Goal: Information Seeking & Learning: Learn about a topic

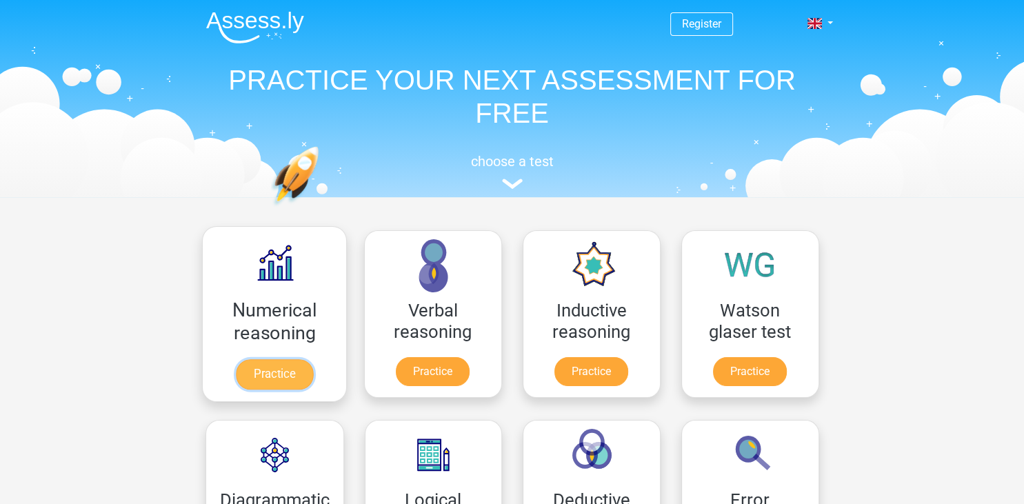
click at [265, 359] on link "Practice" at bounding box center [273, 374] width 77 height 30
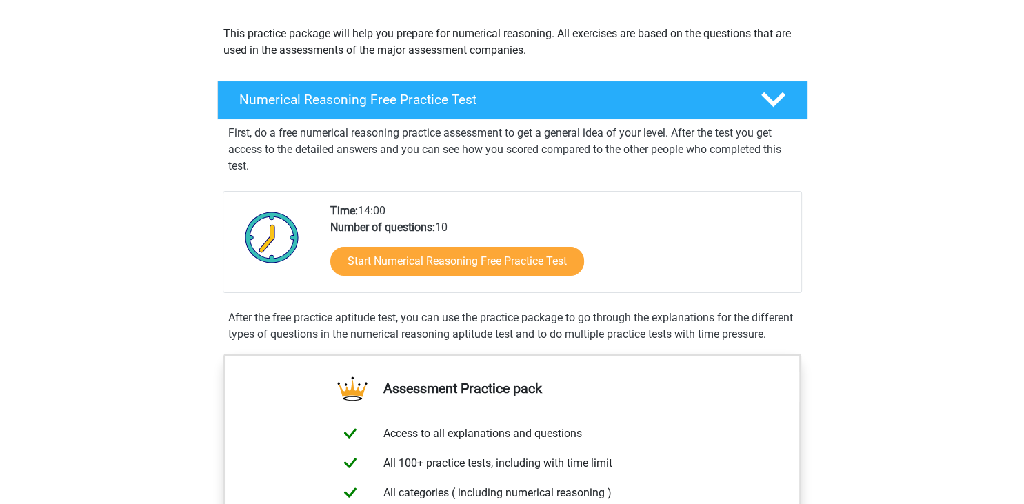
scroll to position [218, 0]
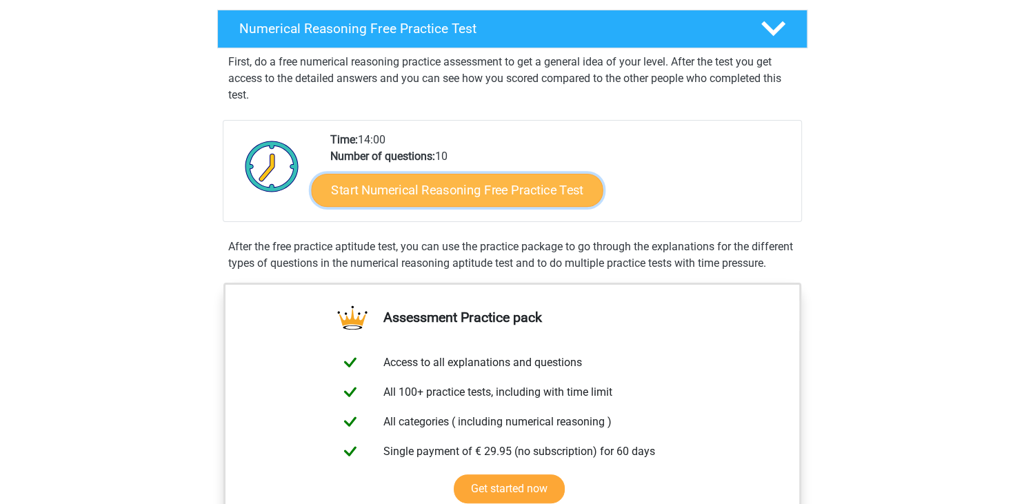
click at [554, 199] on link "Start Numerical Reasoning Free Practice Test" at bounding box center [457, 189] width 292 height 33
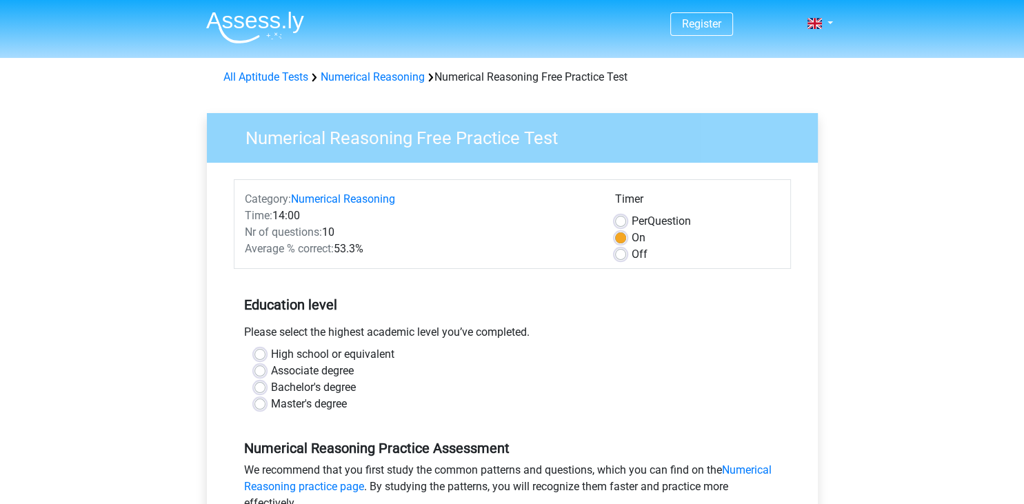
click at [631, 219] on label "Per Question" at bounding box center [660, 221] width 59 height 17
click at [622, 219] on input "Per Question" at bounding box center [620, 220] width 11 height 14
radio input "true"
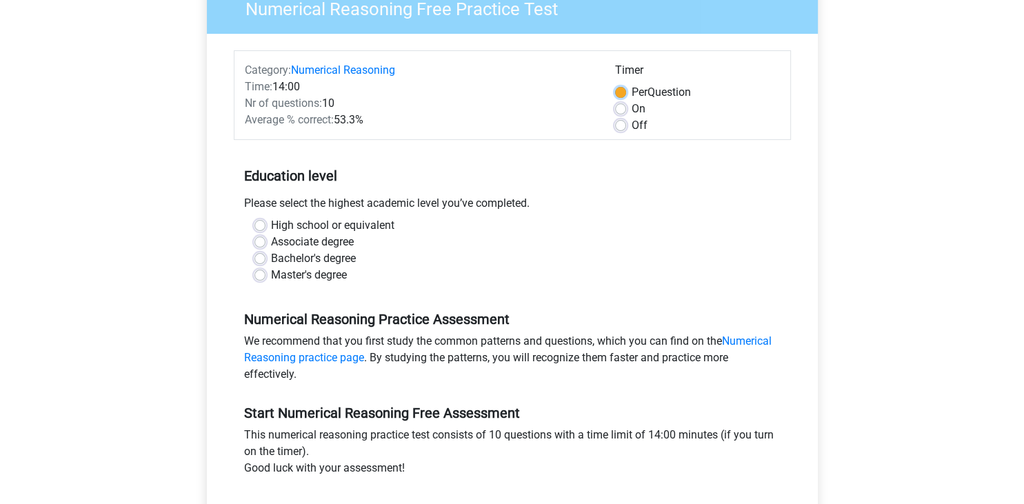
scroll to position [145, 0]
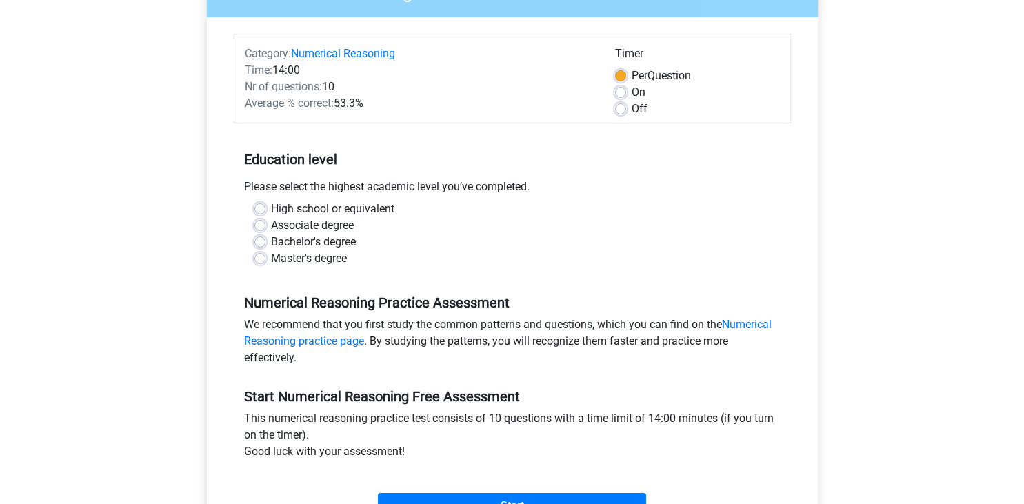
click at [265, 226] on div "Associate degree" at bounding box center [512, 225] width 516 height 17
click at [271, 225] on label "Associate degree" at bounding box center [312, 225] width 83 height 17
click at [261, 225] on input "Associate degree" at bounding box center [259, 224] width 11 height 14
radio input "true"
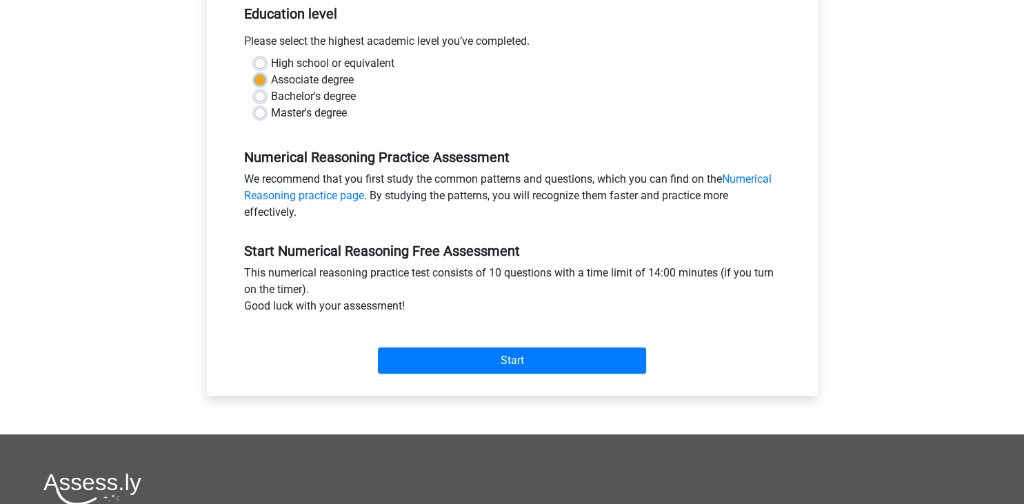
scroll to position [72, 0]
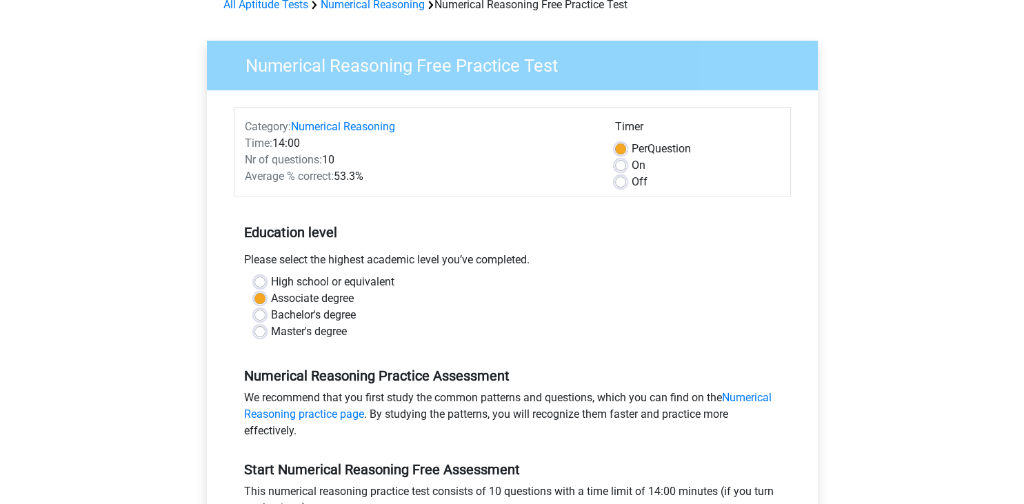
click at [631, 183] on label "Off" at bounding box center [639, 182] width 16 height 17
click at [619, 183] on input "Off" at bounding box center [620, 181] width 11 height 14
radio input "true"
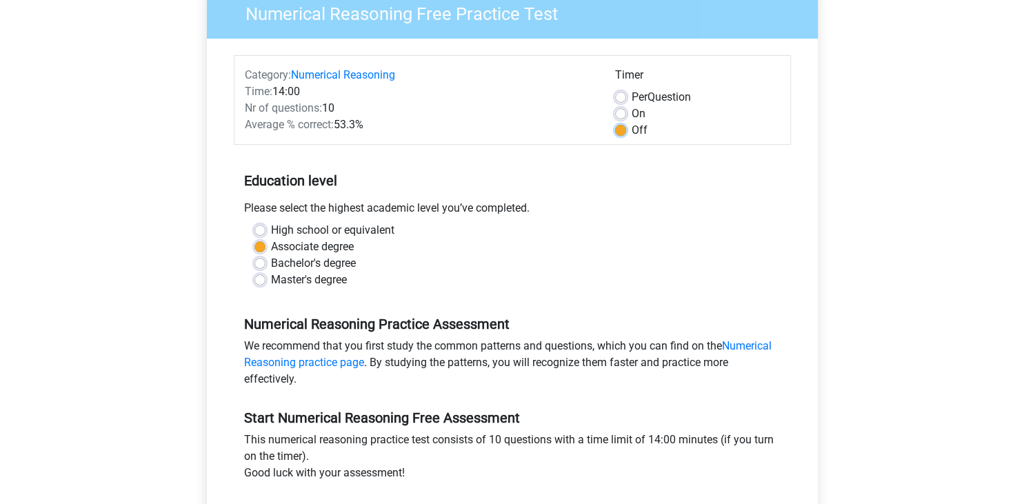
scroll to position [218, 0]
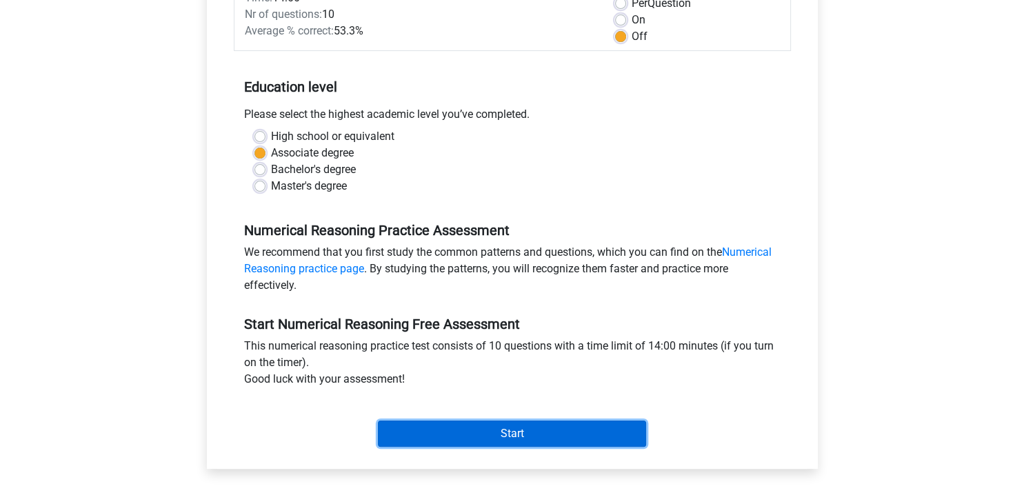
click at [546, 440] on input "Start" at bounding box center [512, 434] width 268 height 26
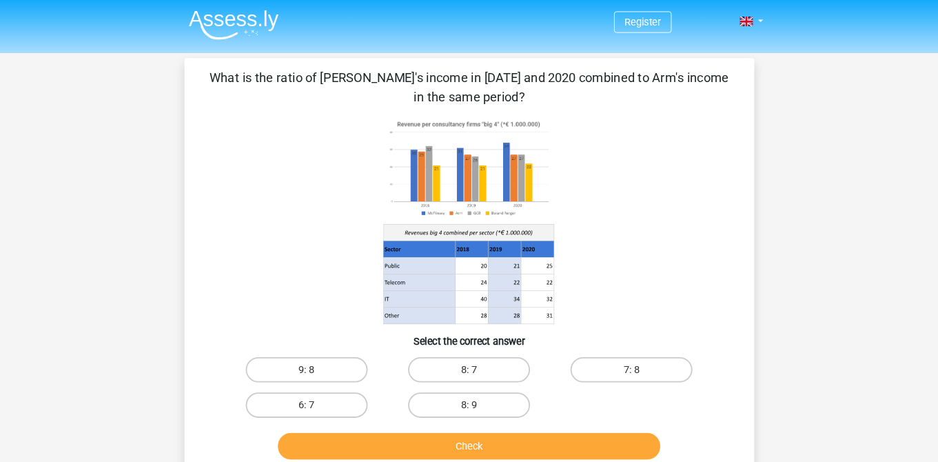
scroll to position [72, 0]
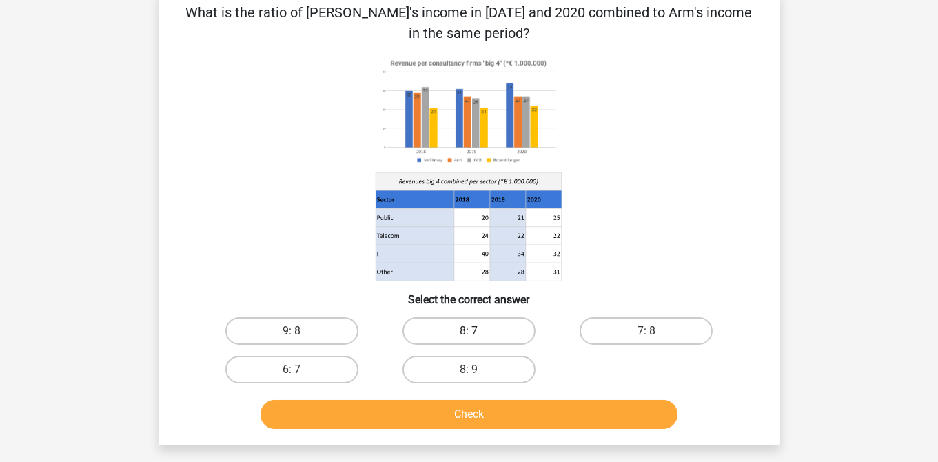
click at [443, 331] on label "8: 7" at bounding box center [469, 331] width 133 height 28
click at [469, 331] on input "8: 7" at bounding box center [473, 335] width 9 height 9
radio input "true"
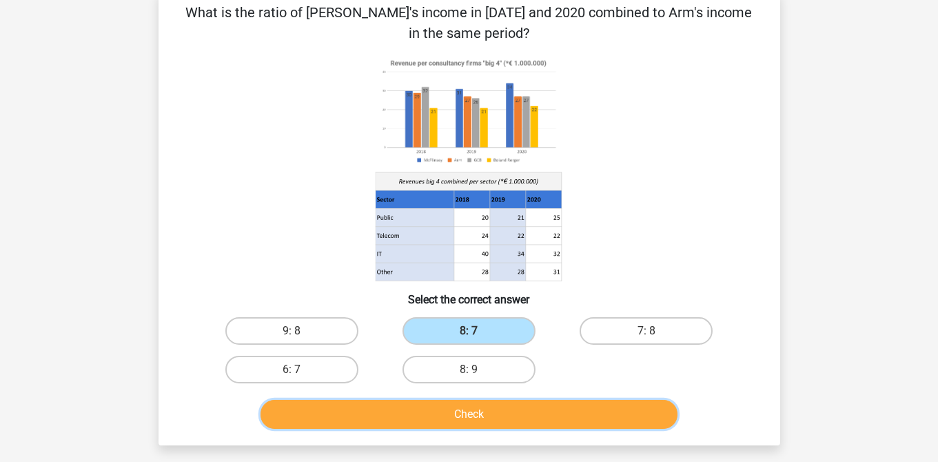
click at [462, 407] on button "Check" at bounding box center [469, 414] width 417 height 29
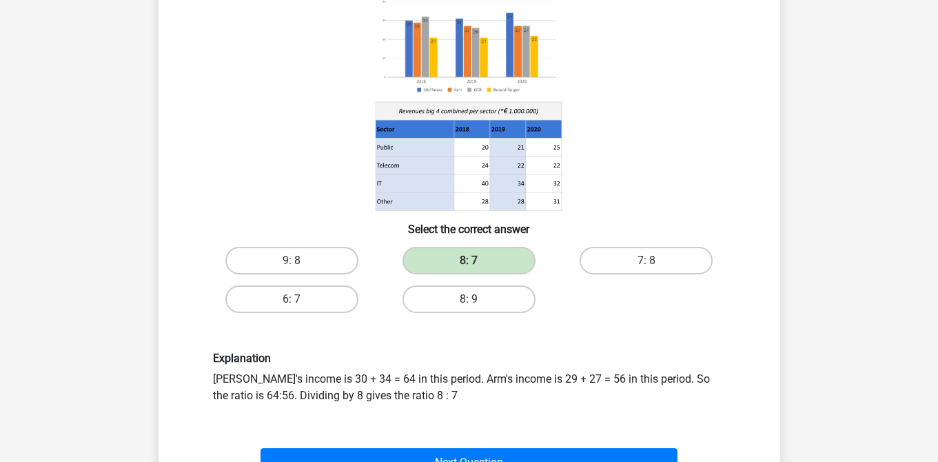
scroll to position [218, 0]
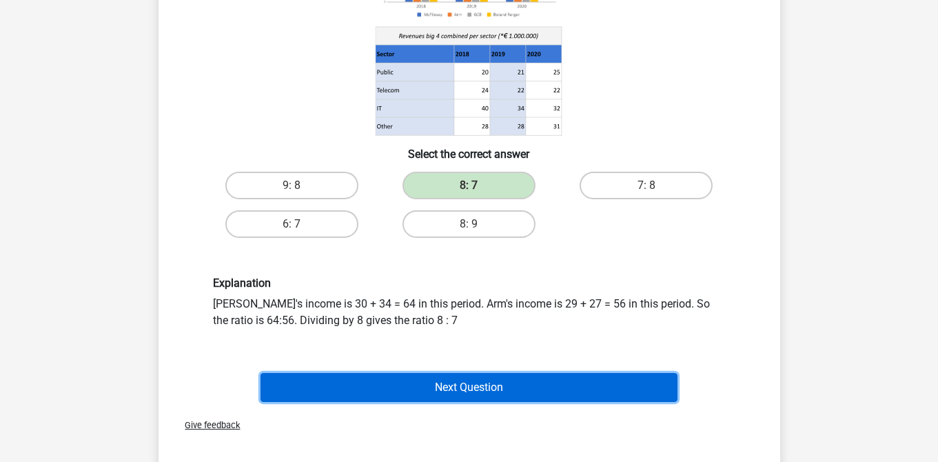
click at [445, 390] on button "Next Question" at bounding box center [469, 387] width 417 height 29
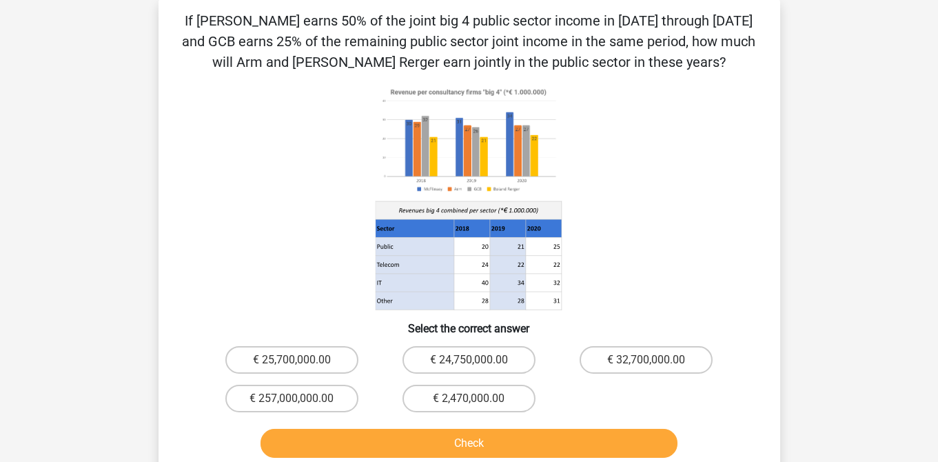
scroll to position [63, 0]
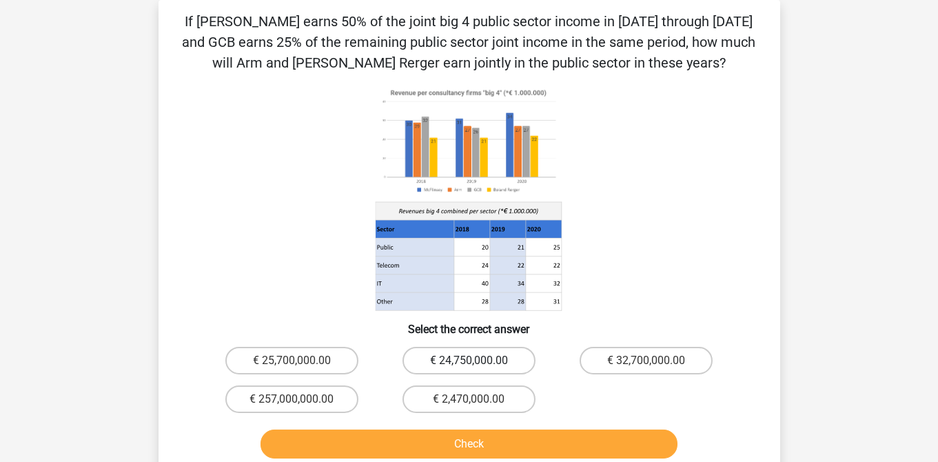
click at [432, 356] on label "€ 24,750,000.00" at bounding box center [469, 361] width 133 height 28
click at [469, 361] on input "€ 24,750,000.00" at bounding box center [473, 365] width 9 height 9
radio input "true"
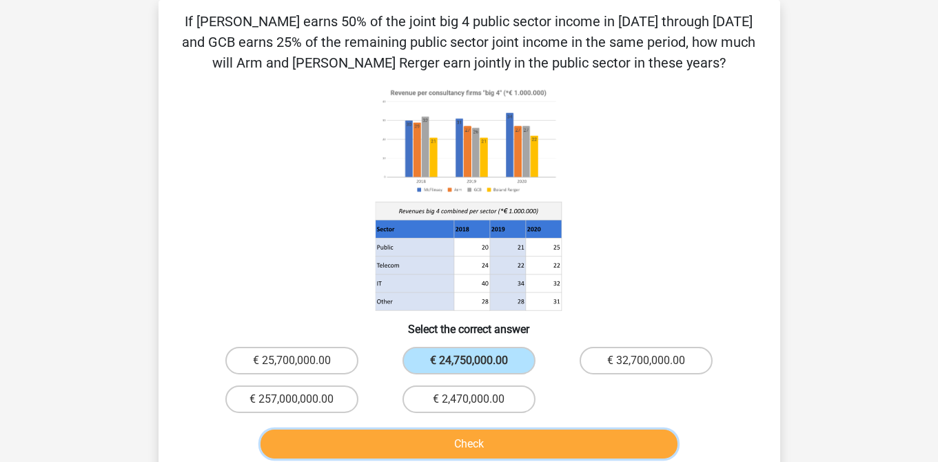
click at [475, 441] on button "Check" at bounding box center [469, 443] width 417 height 29
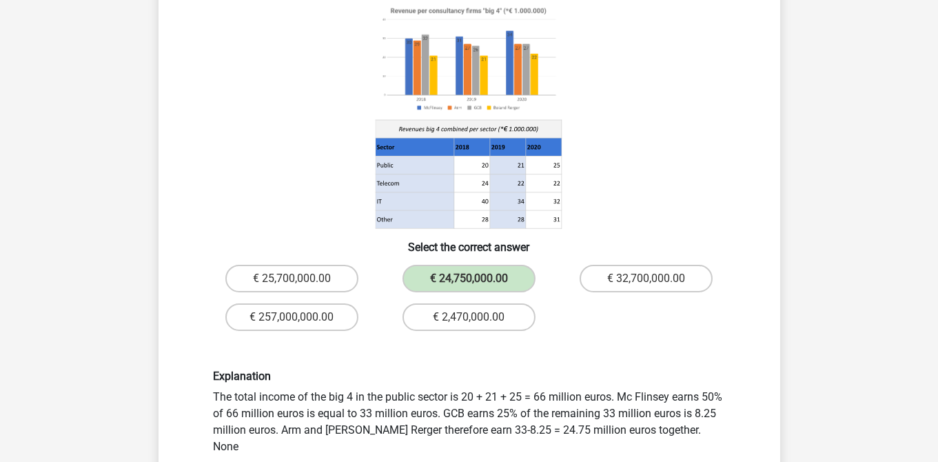
scroll to position [209, 0]
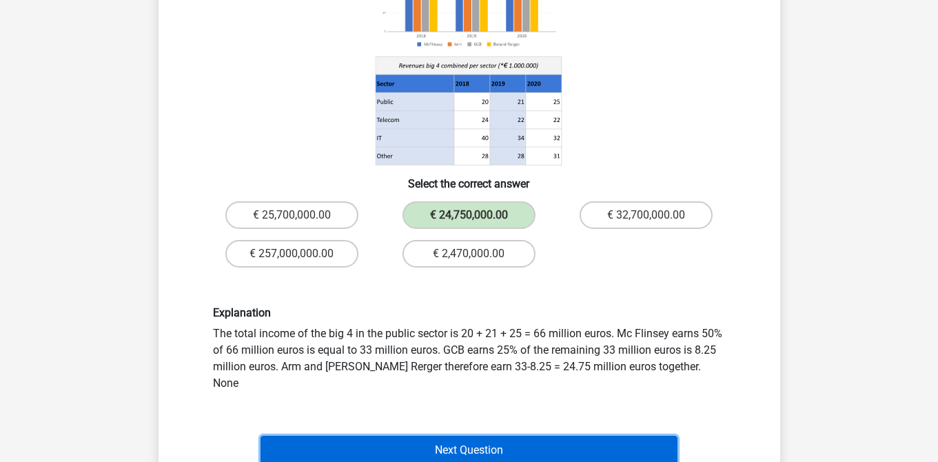
click at [665, 436] on button "Next Question" at bounding box center [469, 450] width 417 height 29
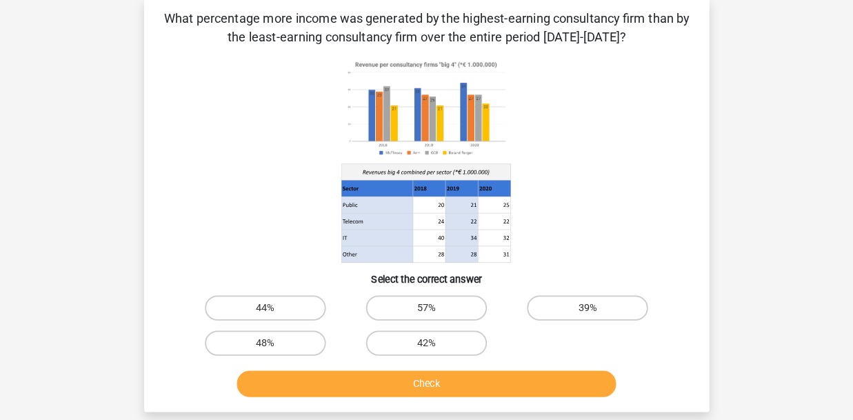
scroll to position [63, 0]
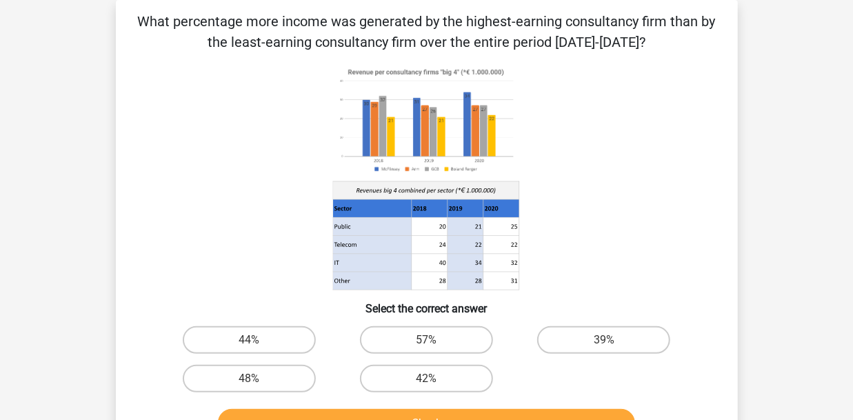
click at [618, 160] on icon at bounding box center [427, 176] width 556 height 227
click at [263, 372] on label "48%" at bounding box center [249, 379] width 133 height 28
click at [258, 378] on input "48%" at bounding box center [253, 382] width 9 height 9
radio input "true"
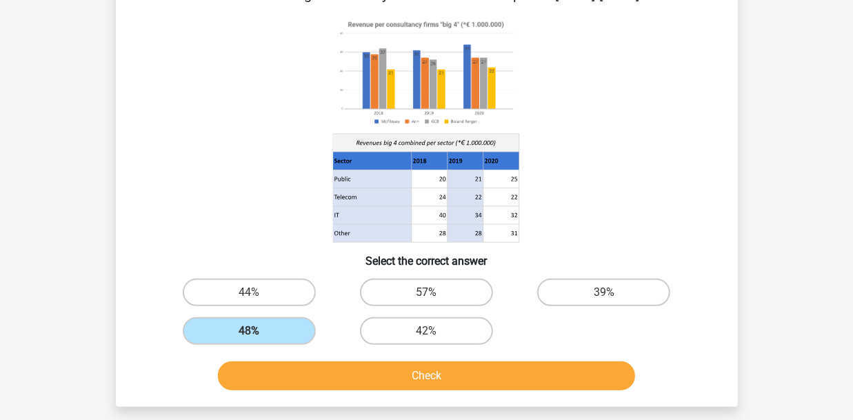
scroll to position [135, 0]
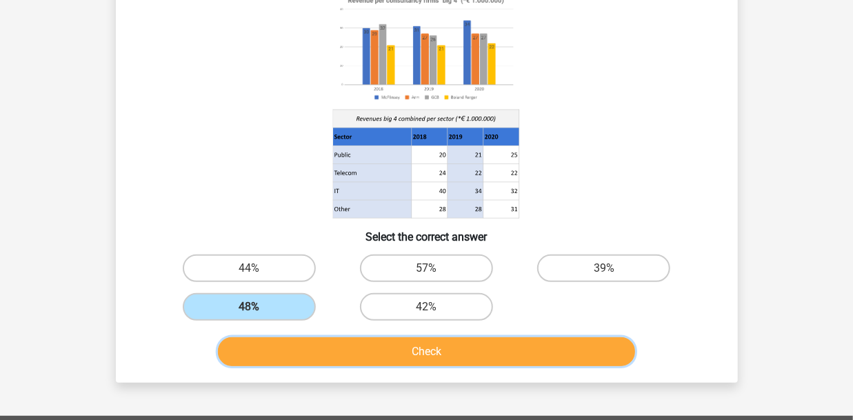
click at [512, 349] on button "Check" at bounding box center [426, 351] width 417 height 29
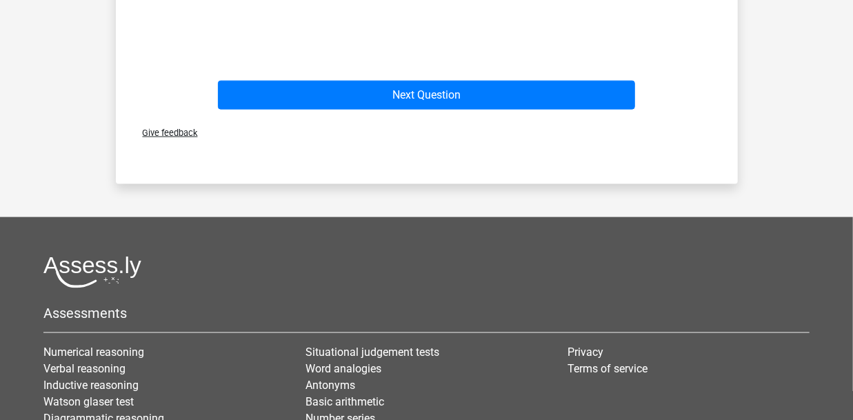
scroll to position [709, 0]
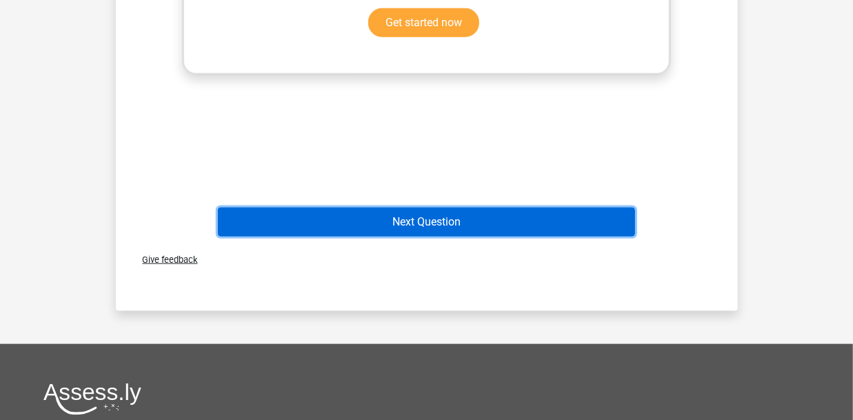
click at [461, 231] on button "Next Question" at bounding box center [426, 221] width 417 height 29
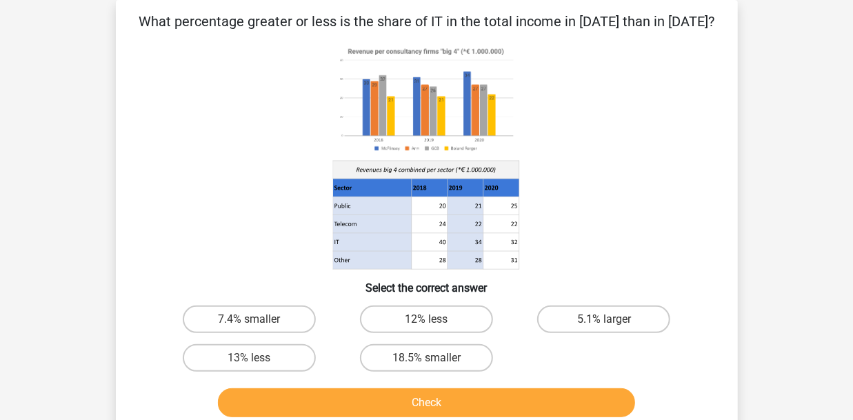
scroll to position [63, 0]
click at [454, 360] on label "18.5% smaller" at bounding box center [426, 358] width 133 height 28
click at [435, 360] on input "18.5% smaller" at bounding box center [430, 362] width 9 height 9
radio input "true"
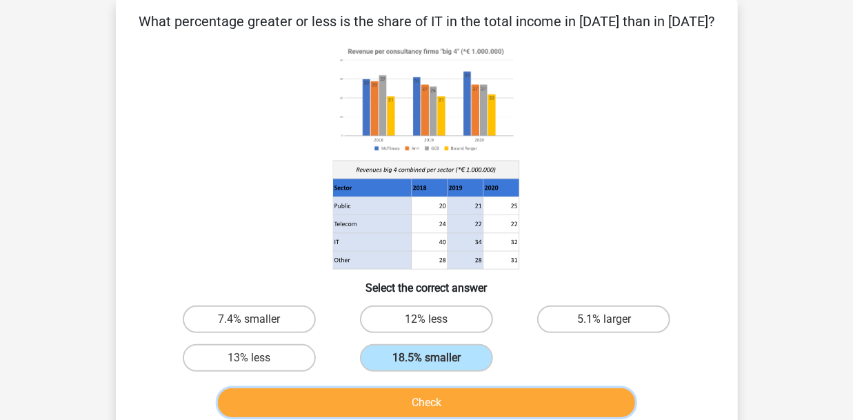
click at [471, 408] on button "Check" at bounding box center [426, 402] width 417 height 29
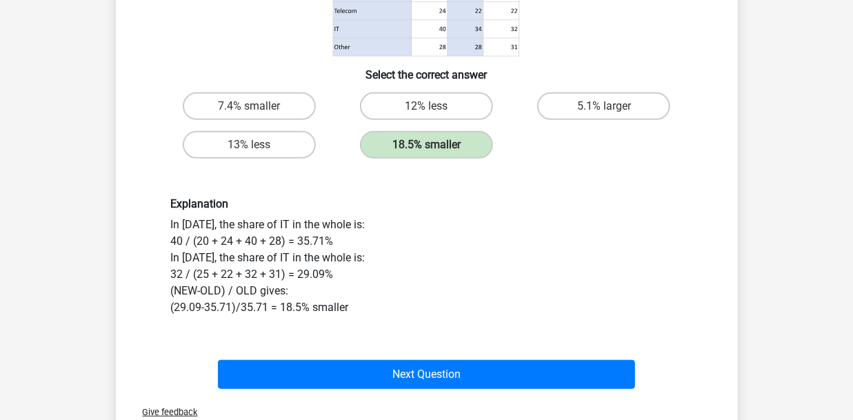
scroll to position [279, 0]
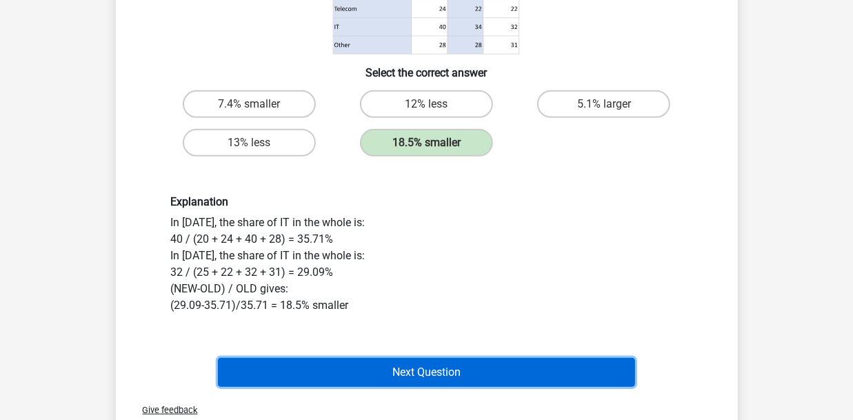
click at [438, 361] on button "Next Question" at bounding box center [426, 372] width 417 height 29
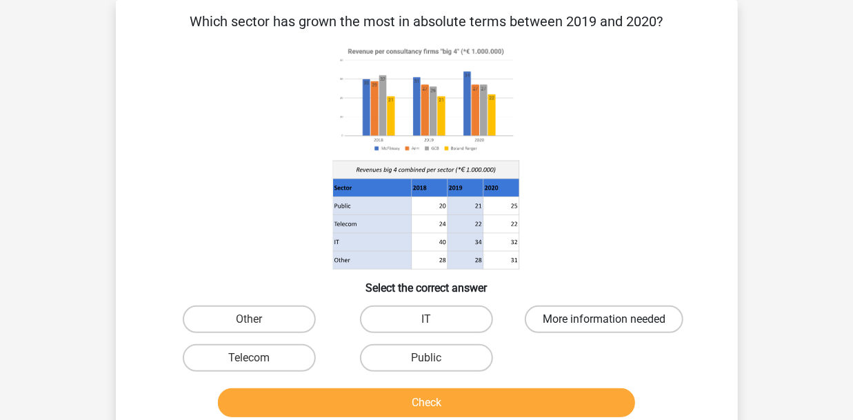
scroll to position [63, 0]
click at [441, 354] on label "Public" at bounding box center [426, 358] width 133 height 28
click at [435, 358] on input "Public" at bounding box center [430, 362] width 9 height 9
radio input "true"
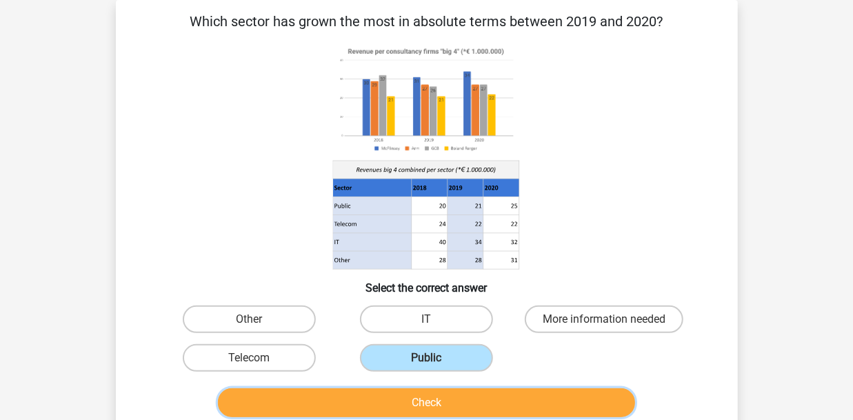
click at [470, 401] on button "Check" at bounding box center [426, 402] width 417 height 29
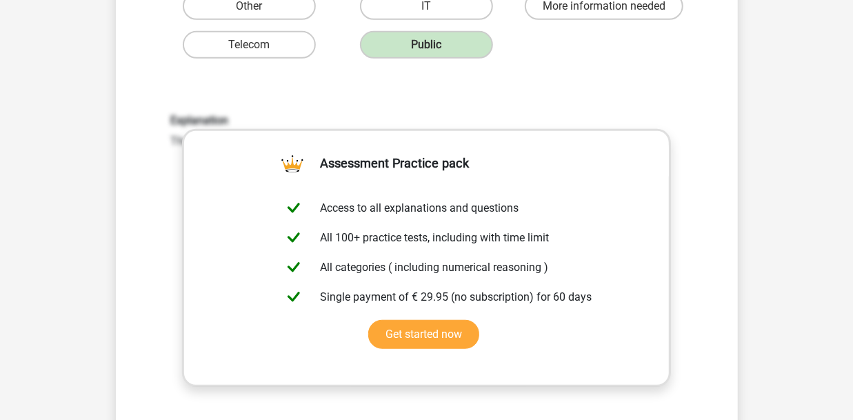
scroll to position [422, 0]
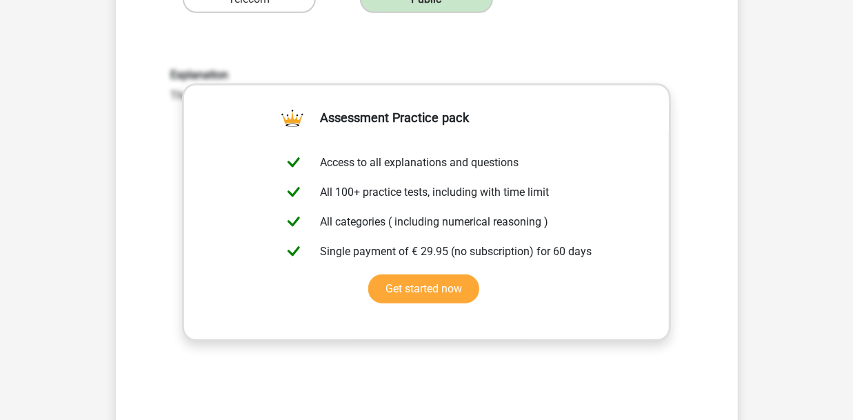
click at [697, 186] on div "Explanation The public sector has grown 4 million, making it the largest grower." at bounding box center [427, 248] width 578 height 427
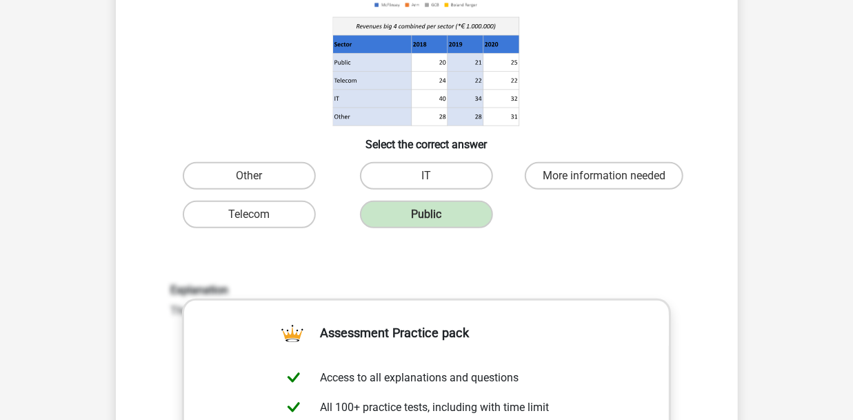
scroll to position [494, 0]
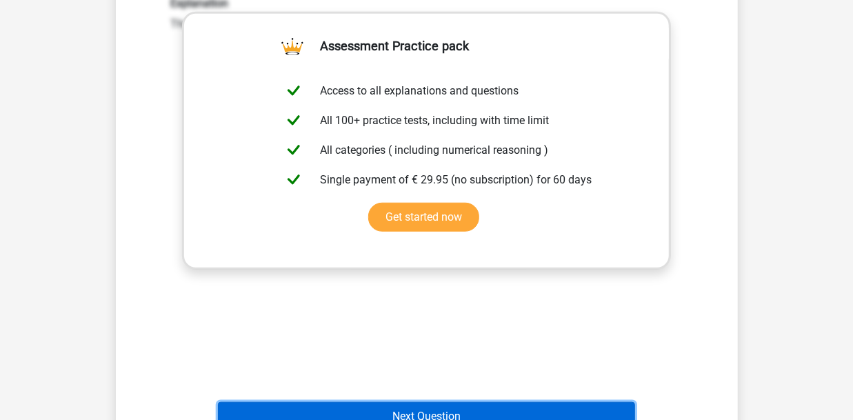
click at [538, 409] on button "Next Question" at bounding box center [426, 416] width 417 height 29
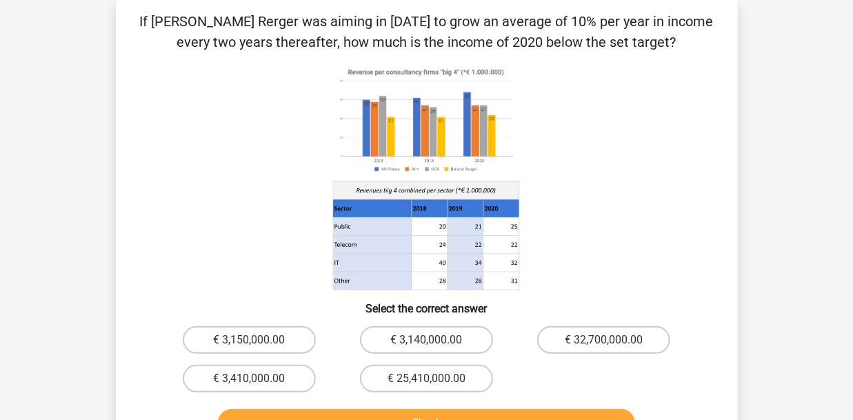
scroll to position [63, 0]
click at [264, 376] on label "€ 3,410,000.00" at bounding box center [249, 379] width 133 height 28
click at [258, 378] on input "€ 3,410,000.00" at bounding box center [253, 382] width 9 height 9
radio input "true"
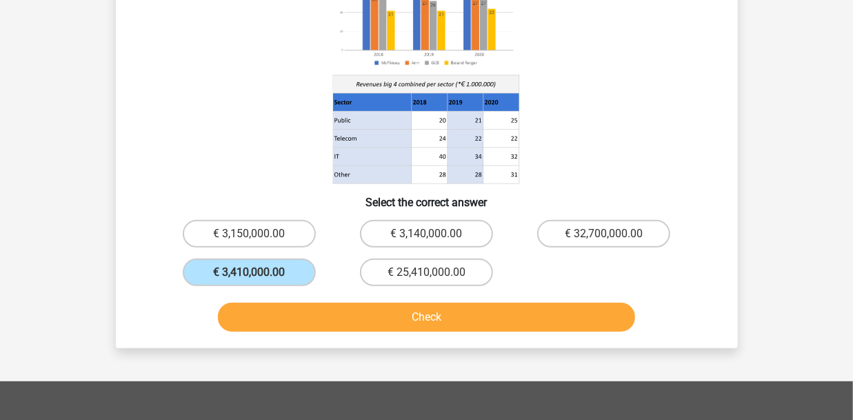
scroll to position [207, 0]
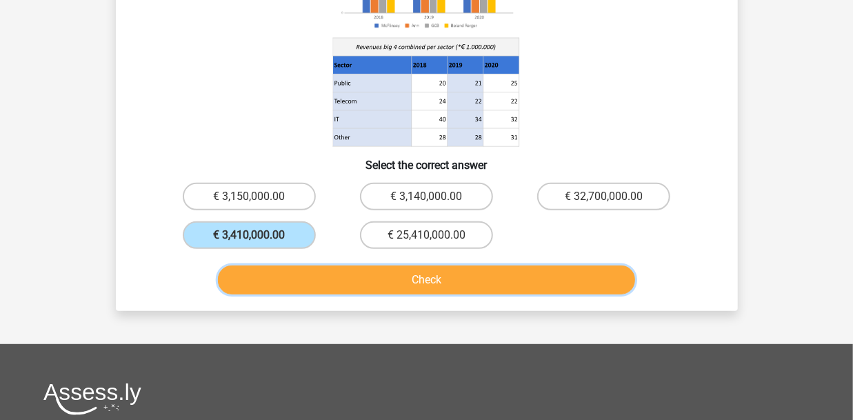
click at [458, 276] on button "Check" at bounding box center [426, 279] width 417 height 29
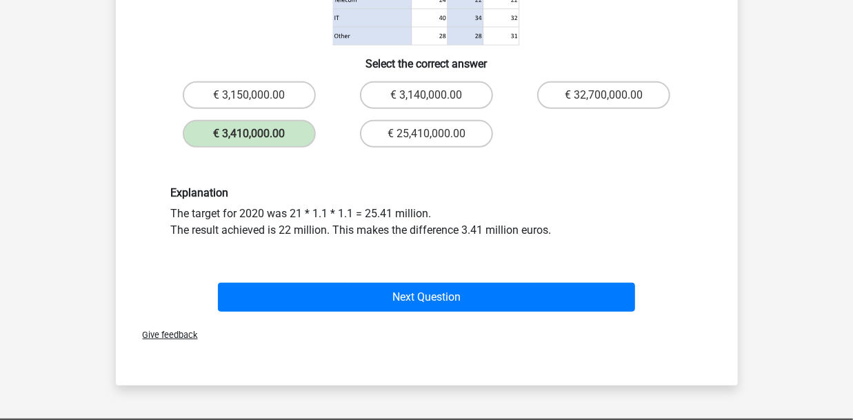
scroll to position [350, 0]
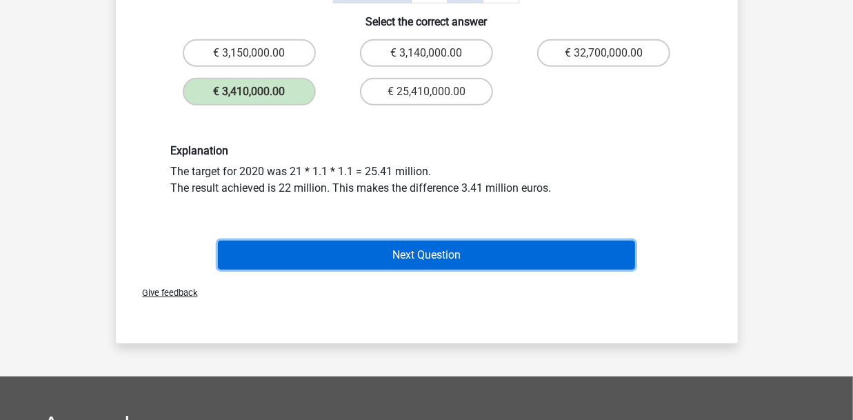
click at [622, 261] on button "Next Question" at bounding box center [426, 255] width 417 height 29
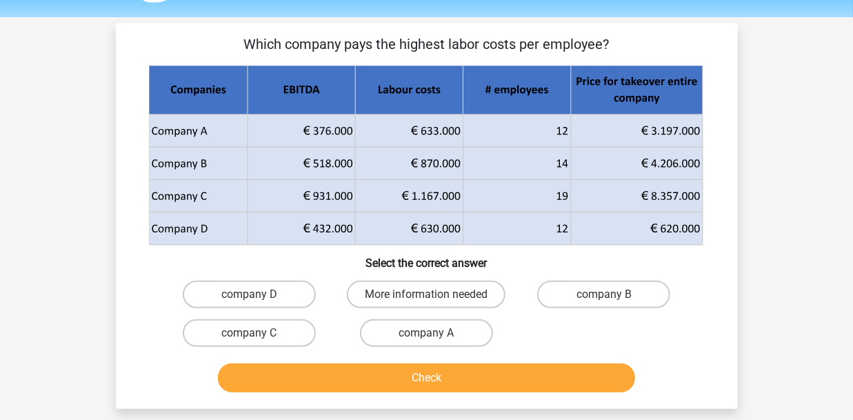
scroll to position [72, 0]
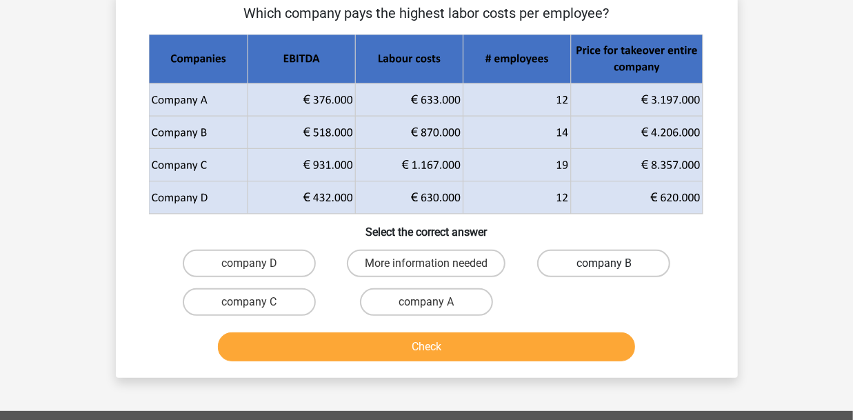
click at [602, 270] on label "company B" at bounding box center [603, 264] width 133 height 28
click at [604, 270] on input "company B" at bounding box center [608, 267] width 9 height 9
radio input "true"
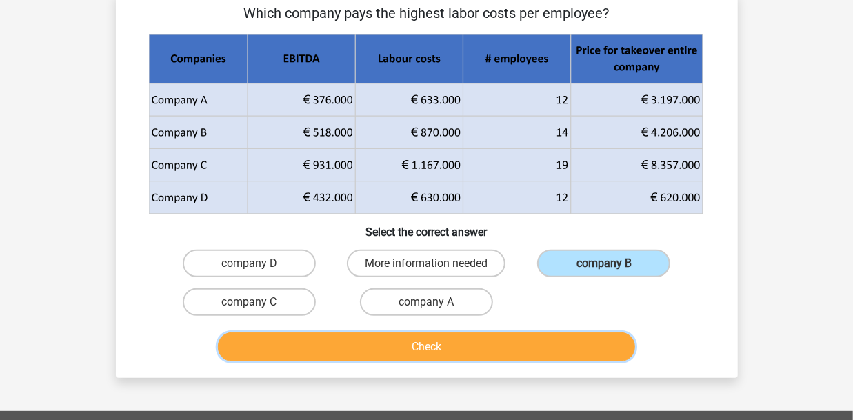
click at [591, 351] on button "Check" at bounding box center [426, 346] width 417 height 29
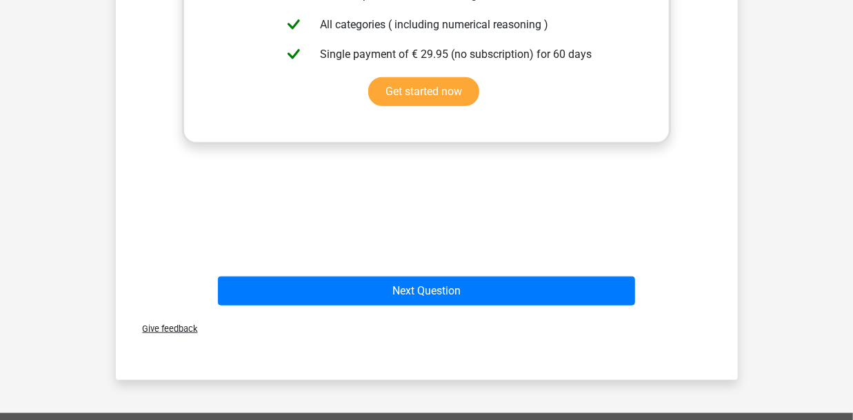
scroll to position [574, 0]
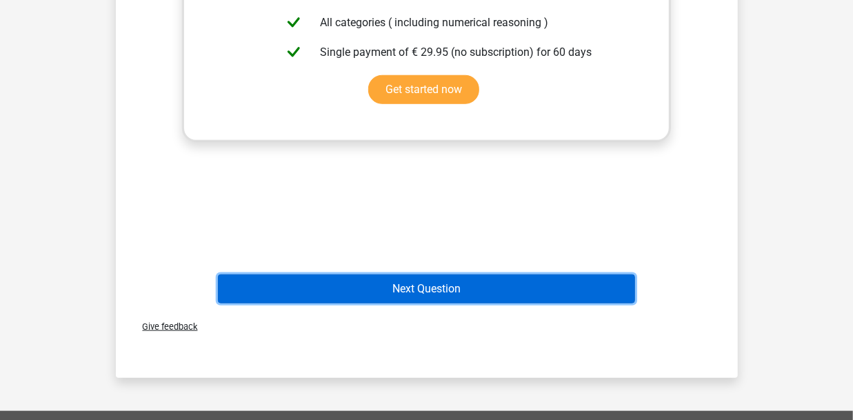
click at [623, 289] on button "Next Question" at bounding box center [426, 288] width 417 height 29
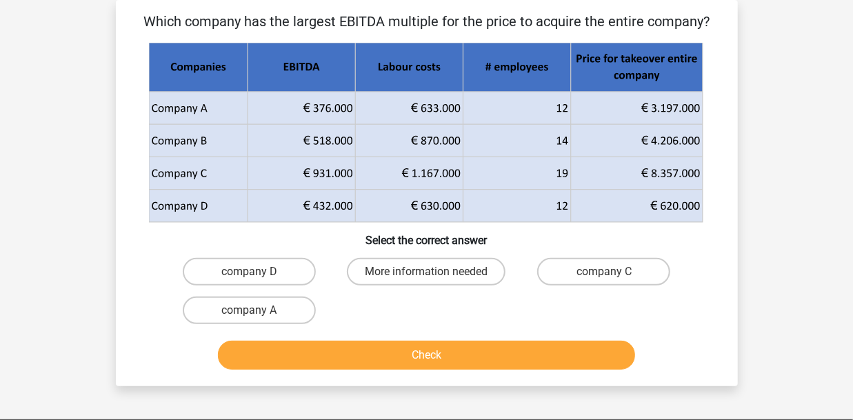
scroll to position [63, 0]
click at [591, 279] on label "company C" at bounding box center [603, 272] width 133 height 28
click at [604, 279] on input "company C" at bounding box center [608, 276] width 9 height 9
radio input "true"
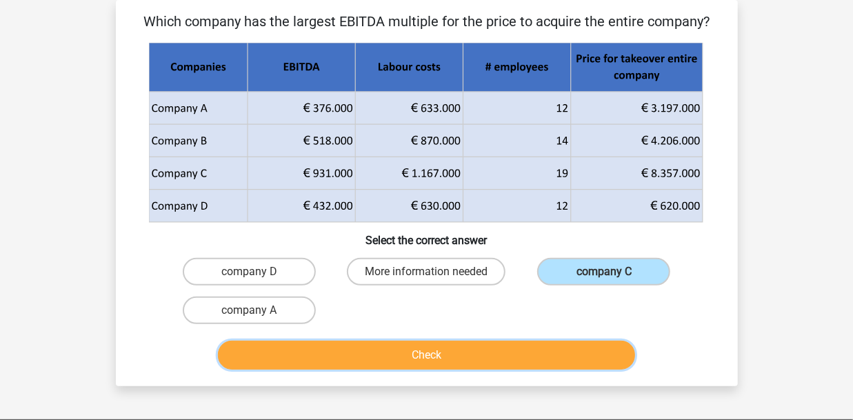
click at [576, 351] on button "Check" at bounding box center [426, 355] width 417 height 29
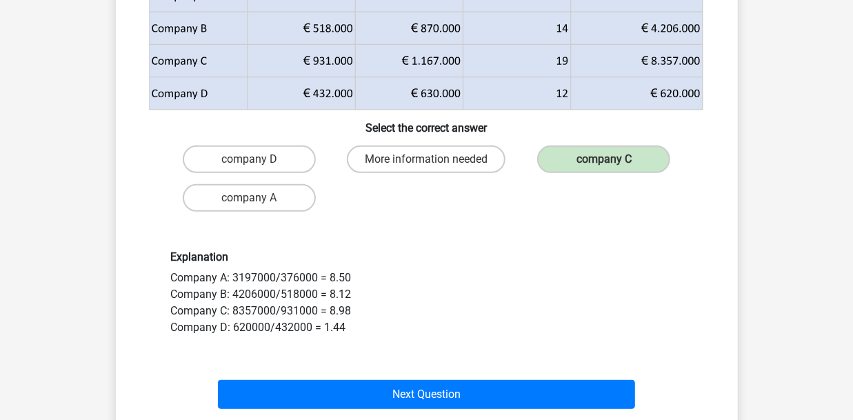
scroll to position [207, 0]
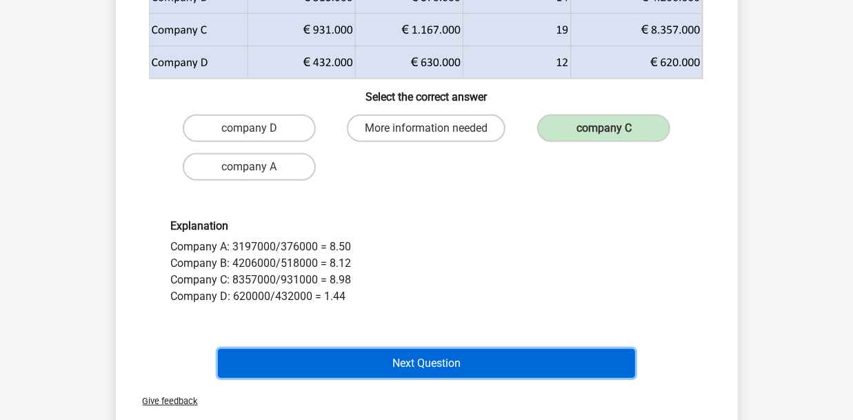
click at [446, 361] on button "Next Question" at bounding box center [426, 363] width 417 height 29
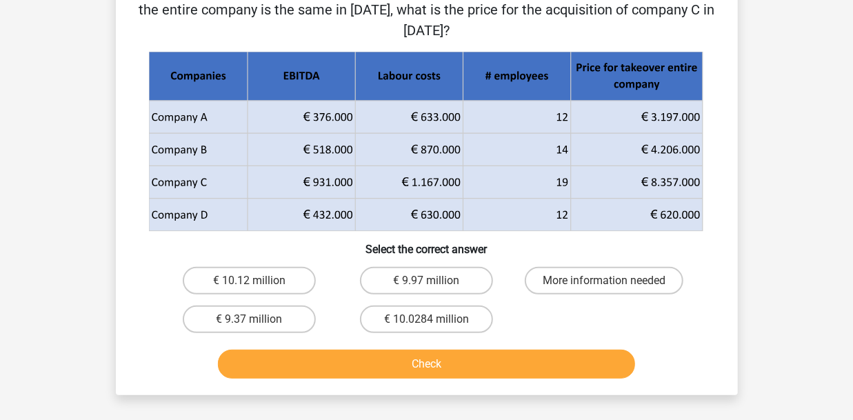
scroll to position [215, 0]
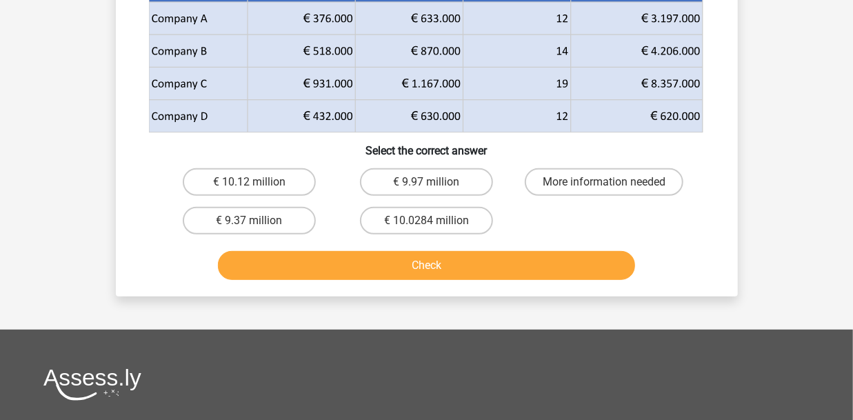
click at [494, 271] on button "Check" at bounding box center [426, 265] width 417 height 29
click at [568, 188] on label "More information needed" at bounding box center [604, 182] width 159 height 28
click at [604, 188] on input "More information needed" at bounding box center [608, 186] width 9 height 9
radio input "true"
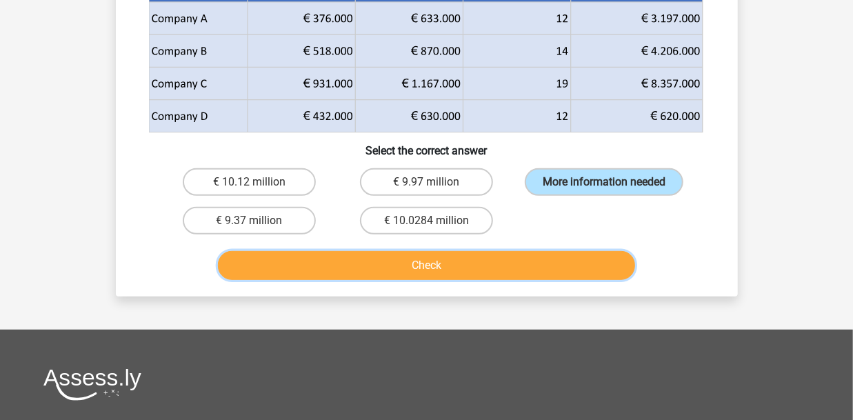
click at [554, 262] on button "Check" at bounding box center [426, 265] width 417 height 29
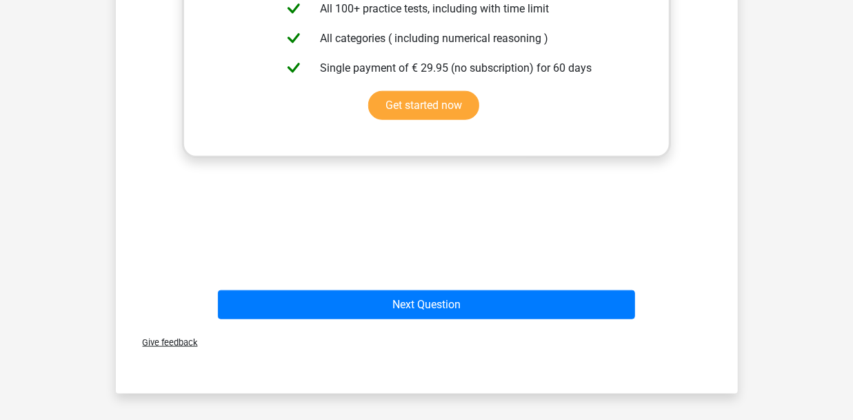
scroll to position [645, 0]
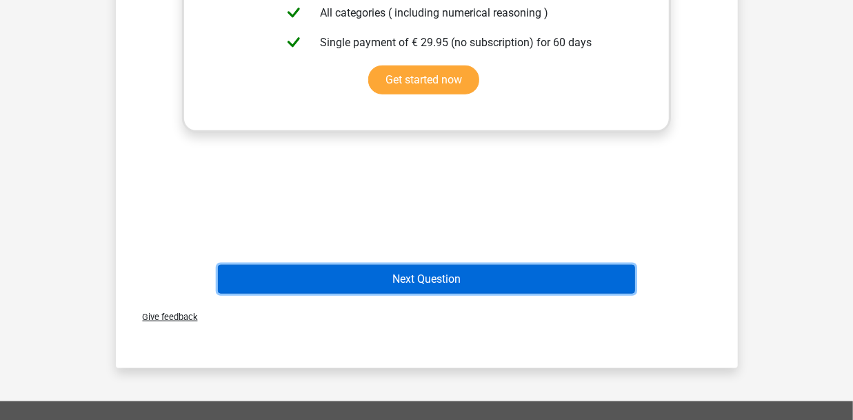
click at [580, 281] on button "Next Question" at bounding box center [426, 279] width 417 height 29
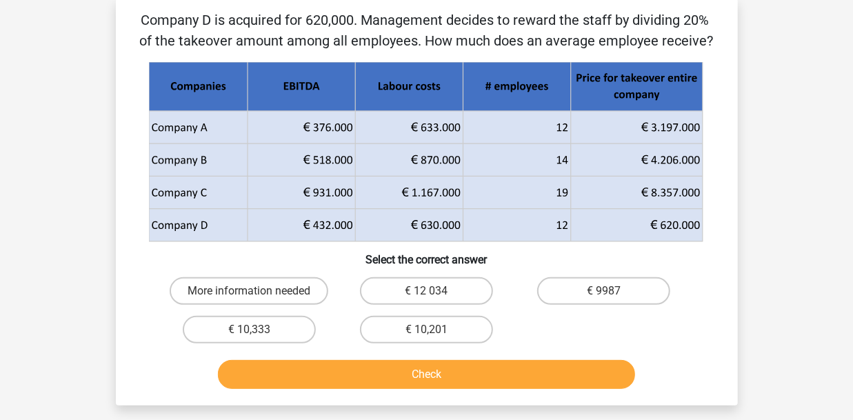
scroll to position [63, 0]
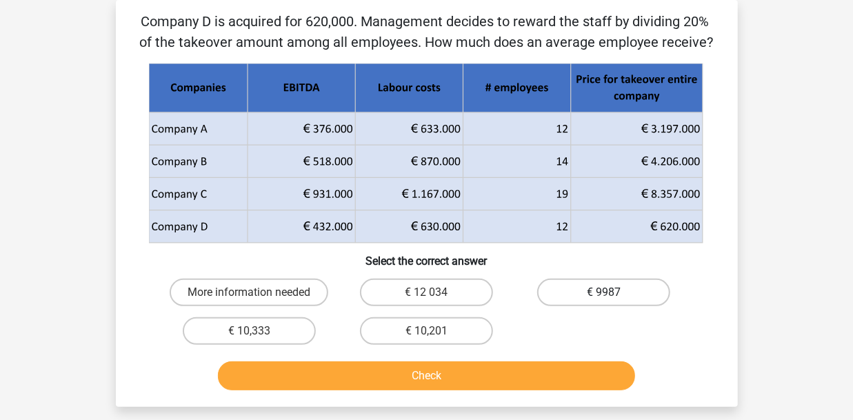
click at [621, 287] on label "€ 9987" at bounding box center [603, 293] width 133 height 28
click at [613, 292] on input "€ 9987" at bounding box center [608, 296] width 9 height 9
radio input "true"
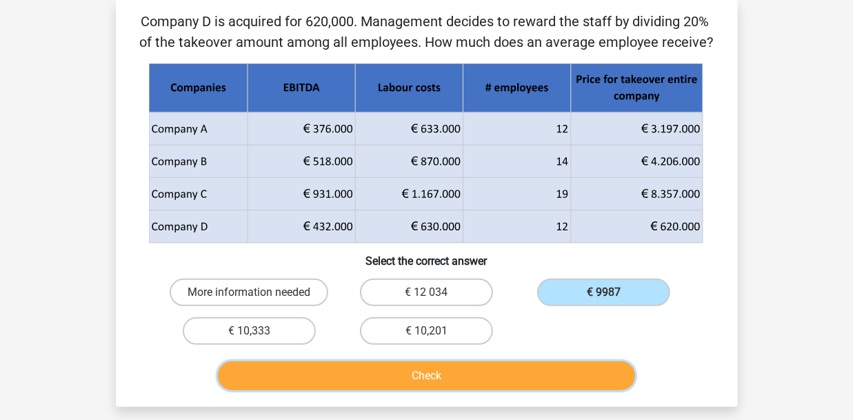
click at [594, 380] on button "Check" at bounding box center [426, 375] width 417 height 29
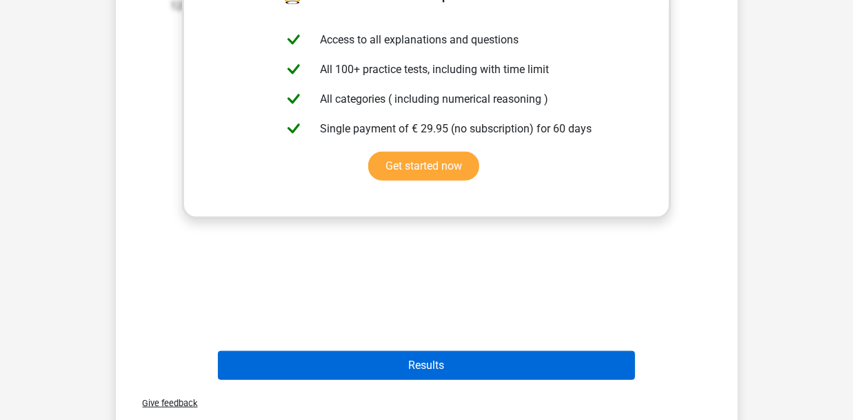
scroll to position [565, 0]
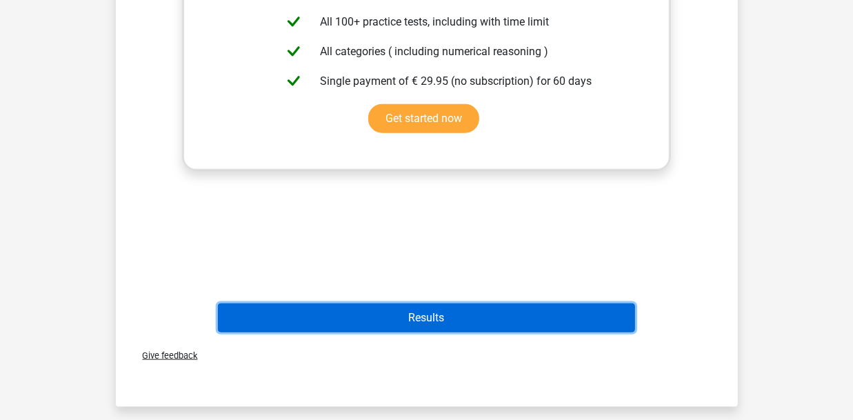
click at [551, 321] on button "Results" at bounding box center [426, 317] width 417 height 29
